Goal: Use online tool/utility: Use online tool/utility

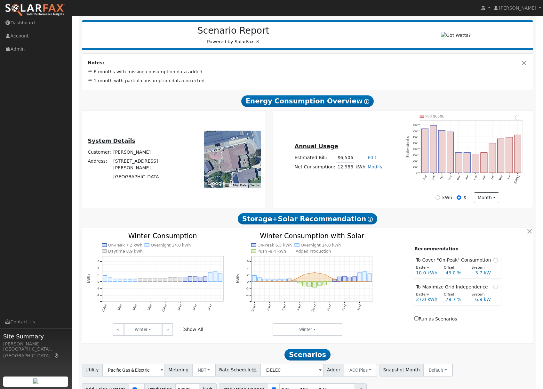
scroll to position [85, 0]
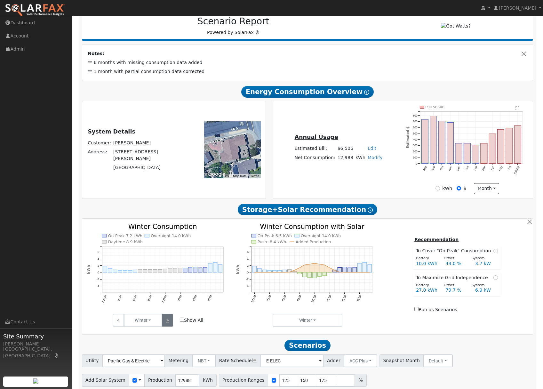
click at [168, 326] on link ">" at bounding box center [167, 320] width 11 height 13
click at [166, 323] on link ">" at bounding box center [167, 320] width 11 height 13
click at [166, 327] on link ">" at bounding box center [167, 320] width 11 height 13
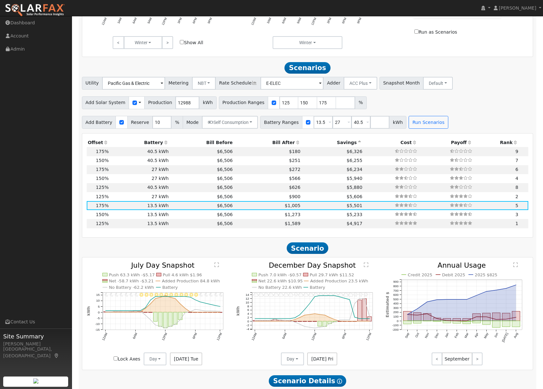
scroll to position [336, 0]
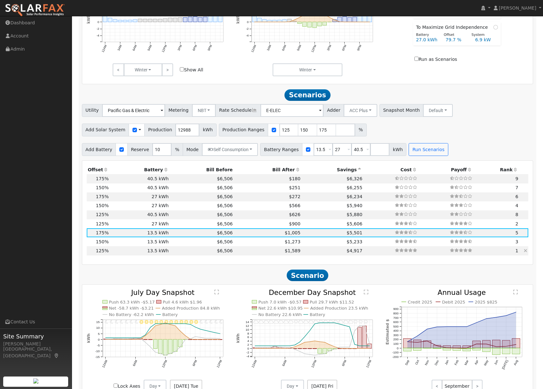
click at [302, 251] on td "$4,917" at bounding box center [333, 250] width 62 height 9
type input "$33,552"
type input "$14,156"
type input "10.8"
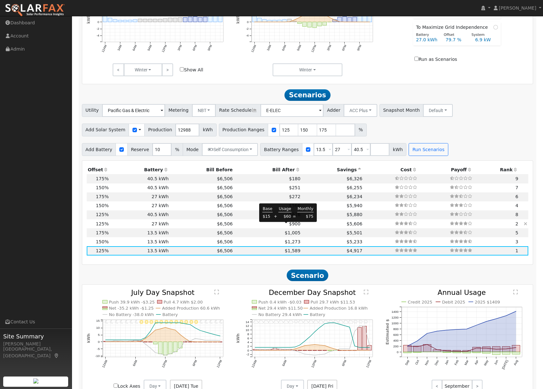
click at [289, 226] on span "$900" at bounding box center [295, 223] width 12 height 5
type input "$27,270"
type input "$18,247"
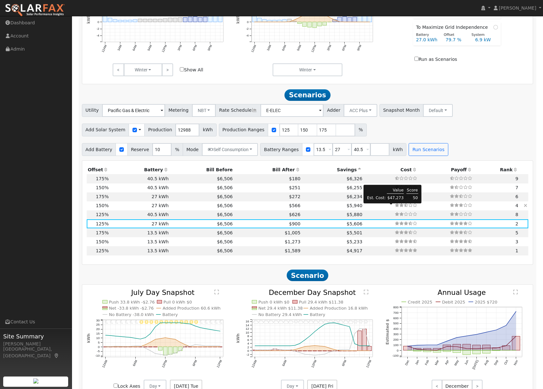
click at [400, 207] on icon at bounding box center [402, 205] width 4 height 4
type input "$40,263"
type input "$20,260"
type input "13.0"
